Goal: Information Seeking & Learning: Learn about a topic

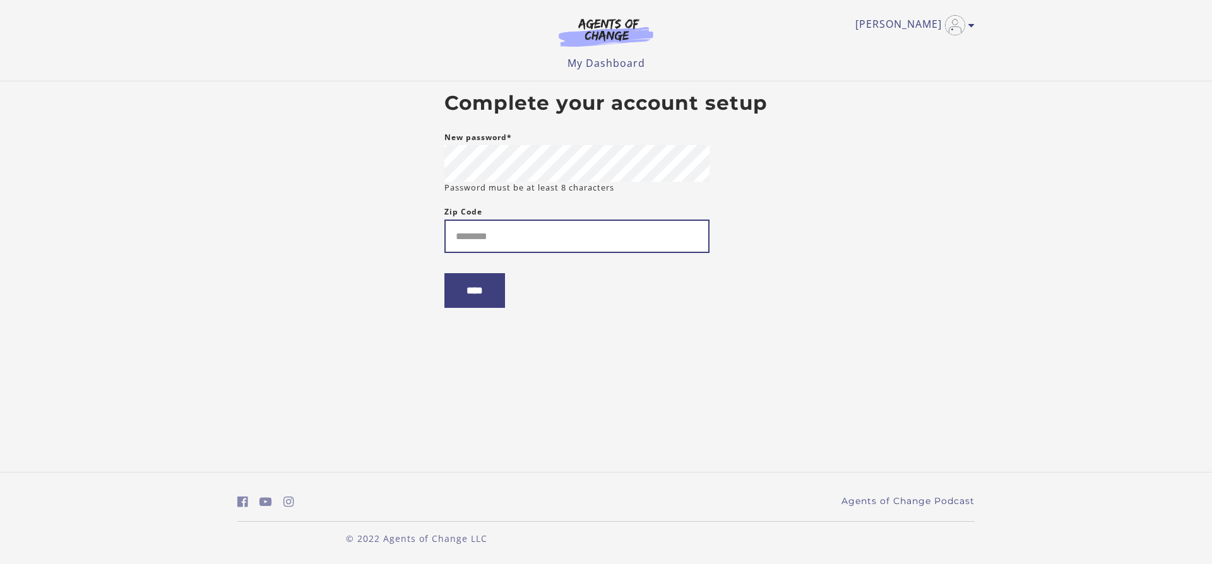
click at [484, 234] on input "Zip Code" at bounding box center [576, 236] width 265 height 33
type input "*****"
click at [444, 273] on input "****" at bounding box center [474, 290] width 61 height 35
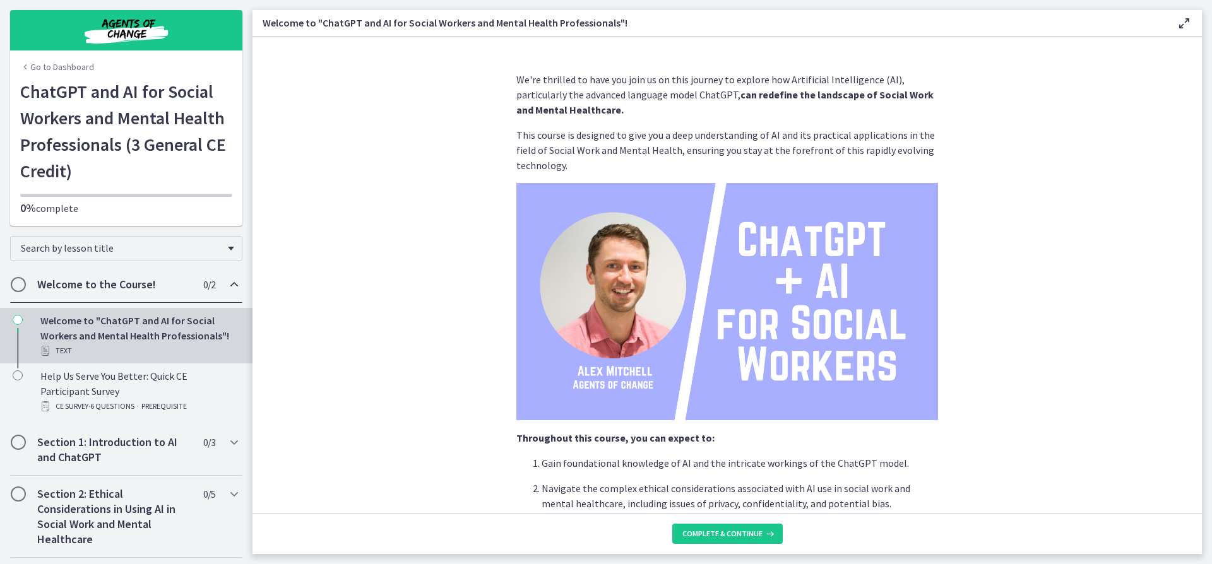
scroll to position [252, 0]
